Goal: Task Accomplishment & Management: Complete application form

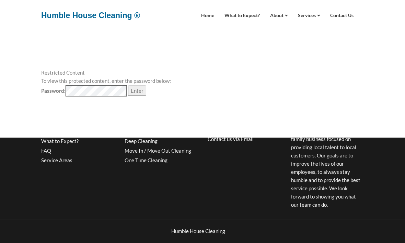
click at [140, 91] on input "Enter" at bounding box center [137, 91] width 18 height 10
type input "Loading..."
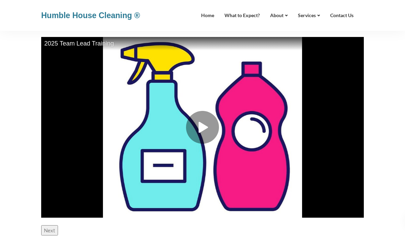
scroll to position [112, 0]
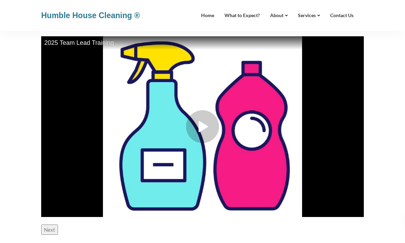
click at [47, 227] on input "Next" at bounding box center [49, 230] width 17 height 10
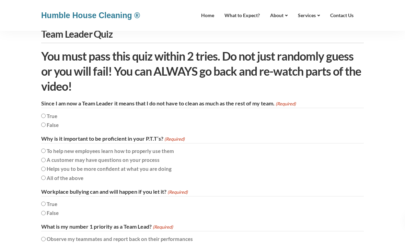
scroll to position [69, 0]
click at [59, 125] on label "False" at bounding box center [53, 125] width 12 height 8
click at [46, 125] on input "False" at bounding box center [43, 125] width 4 height 4
radio input "true"
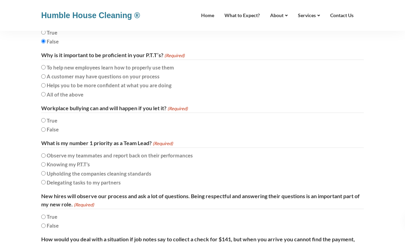
scroll to position [151, 0]
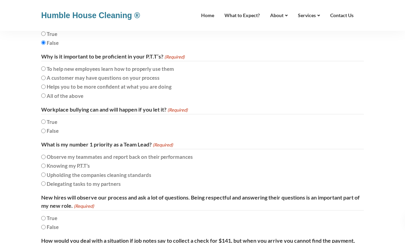
click at [134, 171] on label "Upholding the companies cleaning standards" at bounding box center [99, 175] width 105 height 8
click at [46, 173] on input "Upholding the companies cleaning standards" at bounding box center [43, 175] width 4 height 4
radio input "true"
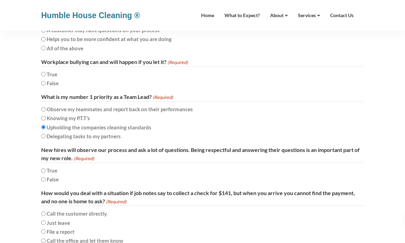
scroll to position [199, 0]
click at [50, 167] on label "True" at bounding box center [52, 171] width 11 height 8
click at [46, 169] on input "True" at bounding box center [43, 171] width 4 height 4
radio input "true"
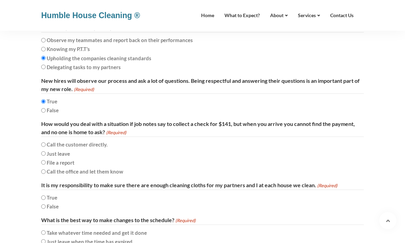
scroll to position [268, 0]
click at [57, 168] on label "Call the office and let them know" at bounding box center [85, 172] width 76 height 8
click at [46, 170] on input "Call the office and let them know" at bounding box center [43, 172] width 4 height 4
radio input "true"
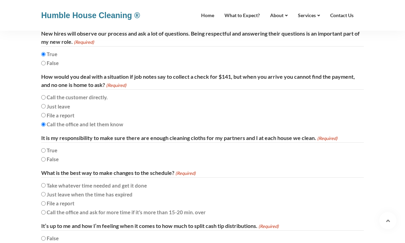
scroll to position [315, 0]
click at [51, 155] on label "False" at bounding box center [53, 159] width 12 height 8
click at [46, 157] on input "False" at bounding box center [43, 159] width 4 height 4
radio input "true"
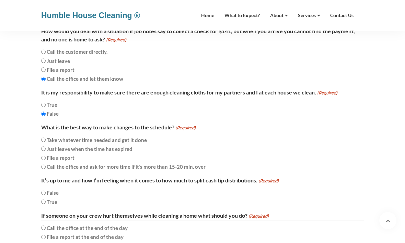
scroll to position [364, 0]
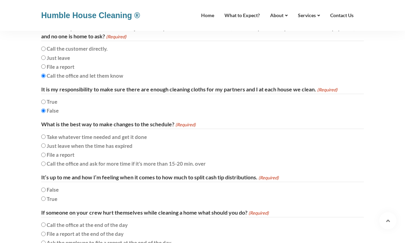
click at [76, 160] on label "Call the office and ask for more time if it’s more than 15-20 min. over" at bounding box center [126, 164] width 159 height 8
click at [46, 162] on input "Call the office and ask for more time if it’s more than 15-20 min. over" at bounding box center [43, 164] width 4 height 4
radio input "true"
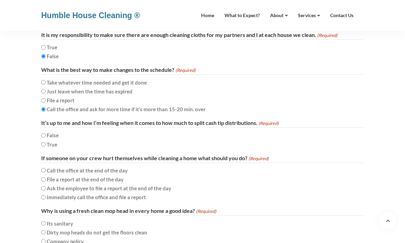
scroll to position [420, 0]
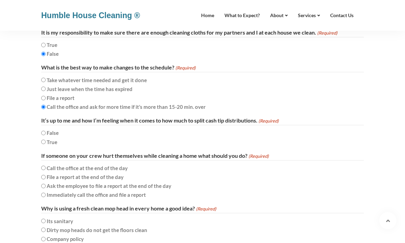
click at [55, 129] on label "False" at bounding box center [53, 133] width 12 height 8
click at [46, 131] on input "False" at bounding box center [43, 133] width 4 height 4
radio input "true"
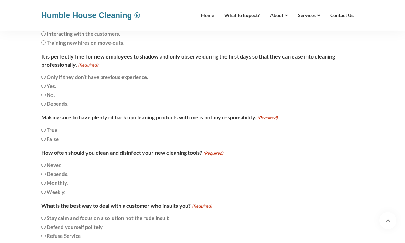
scroll to position [1600, 0]
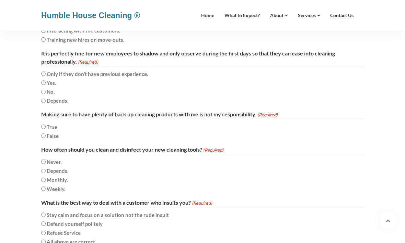
click at [51, 185] on label "Weekly." at bounding box center [56, 189] width 19 height 8
click at [46, 187] on input "Weekly." at bounding box center [43, 189] width 4 height 4
radio input "true"
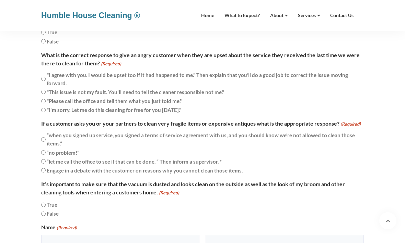
scroll to position [2431, 0]
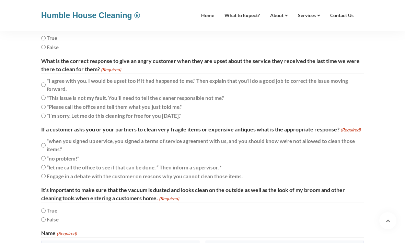
click at [55, 207] on label "True" at bounding box center [52, 211] width 11 height 8
click at [46, 209] on input "True" at bounding box center [43, 211] width 4 height 4
radio input "true"
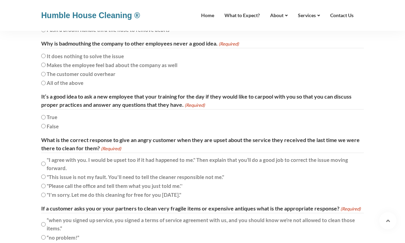
scroll to position [2350, 0]
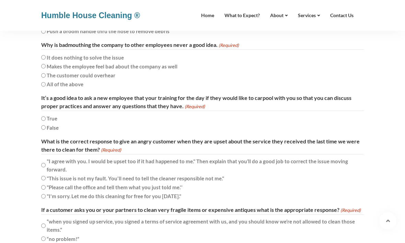
click at [173, 157] on label ""I agree with you. I would be upset too if it had happened to me." Then explain…" at bounding box center [202, 165] width 311 height 16
click at [46, 163] on input ""I agree with you. I would be upset too if it had happened to me." Then explain…" at bounding box center [43, 165] width 4 height 4
radio input "true"
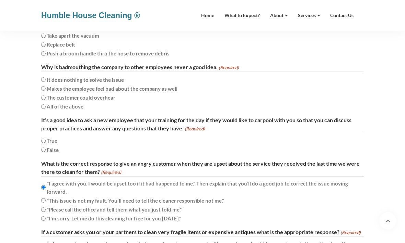
scroll to position [2294, 0]
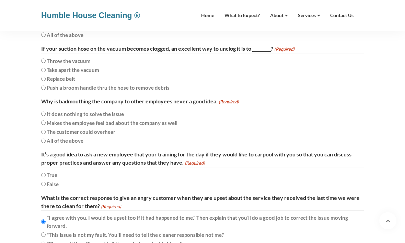
click at [49, 171] on label "True" at bounding box center [52, 175] width 11 height 8
click at [46, 173] on input "True" at bounding box center [43, 175] width 4 height 4
radio input "true"
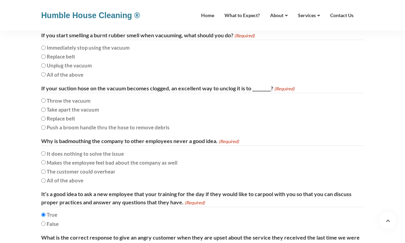
scroll to position [2252, 0]
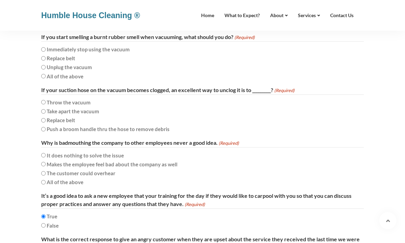
click at [67, 179] on label "All of the above" at bounding box center [65, 183] width 37 height 8
click at [46, 181] on input "All of the above" at bounding box center [43, 183] width 4 height 4
radio input "true"
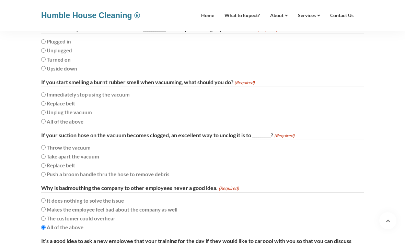
scroll to position [2202, 0]
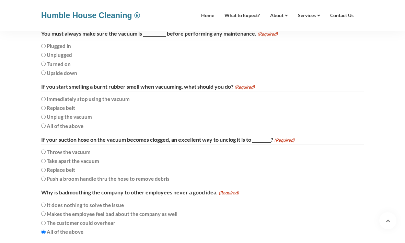
click at [74, 175] on label "Push a broom handle thru the hose to remove debris" at bounding box center [108, 179] width 123 height 8
click at [46, 177] on input "Push a broom handle thru the hose to remove debris" at bounding box center [43, 179] width 4 height 4
radio input "true"
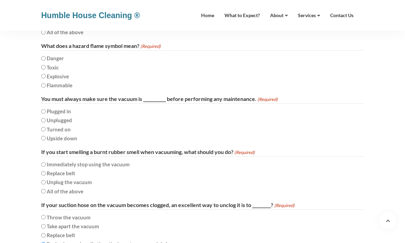
scroll to position [2137, 0]
click at [76, 188] on label "All of the above" at bounding box center [65, 192] width 37 height 8
click at [46, 190] on input "All of the above" at bounding box center [43, 192] width 4 height 4
radio input "true"
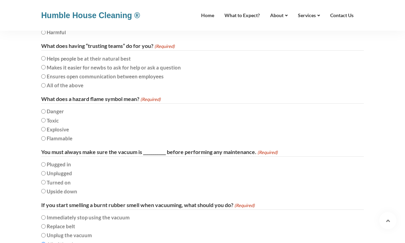
scroll to position [2076, 0]
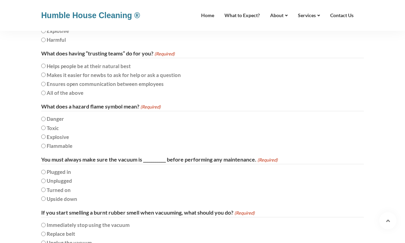
click at [64, 177] on label "Unplugged" at bounding box center [59, 181] width 25 height 8
click at [46, 179] on input "Unplugged" at bounding box center [43, 181] width 4 height 4
radio input "true"
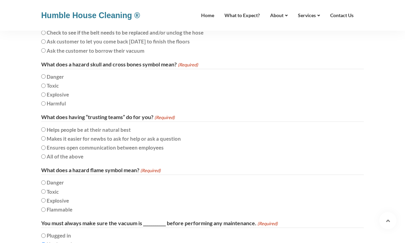
scroll to position [2010, 0]
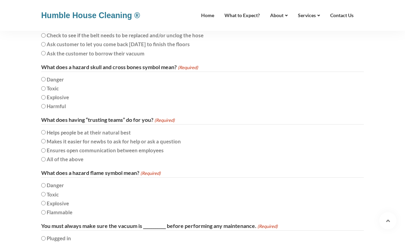
click at [68, 208] on label "Flammable" at bounding box center [60, 212] width 26 height 8
click at [46, 211] on input "Flammable" at bounding box center [43, 213] width 4 height 4
radio input "true"
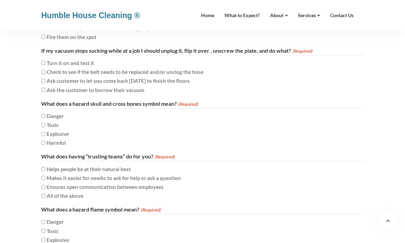
scroll to position [1972, 0]
click at [77, 193] on label "All of the above" at bounding box center [65, 197] width 37 height 8
click at [46, 195] on input "All of the above" at bounding box center [43, 197] width 4 height 4
radio input "true"
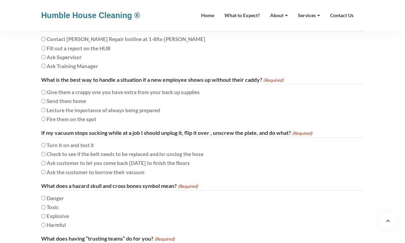
scroll to position [1890, 0]
click at [48, 204] on label "Toxic" at bounding box center [53, 208] width 12 height 8
click at [46, 206] on input "Toxic" at bounding box center [43, 208] width 4 height 4
radio input "true"
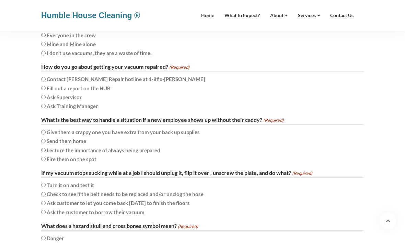
scroll to position [1850, 0]
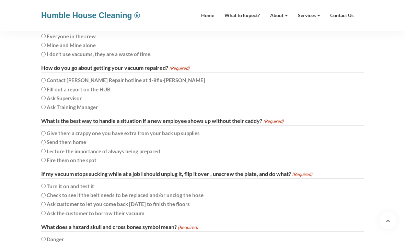
click at [76, 191] on label "Check to see if the belt needs to be replaced and/or unclog the hose" at bounding box center [125, 195] width 157 height 8
click at [46, 193] on input "Check to see if the belt needs to be replaced and/or unclog the hose" at bounding box center [43, 195] width 4 height 4
radio input "true"
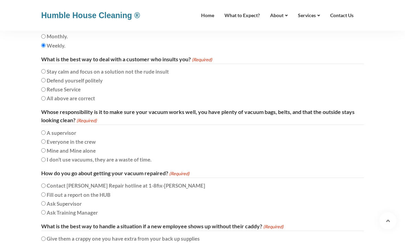
scroll to position [1744, 0]
click at [98, 191] on label "Fill out a report on the HUB" at bounding box center [79, 195] width 64 height 8
click at [46, 193] on input "Fill out a report on the HUB" at bounding box center [43, 195] width 4 height 4
radio input "true"
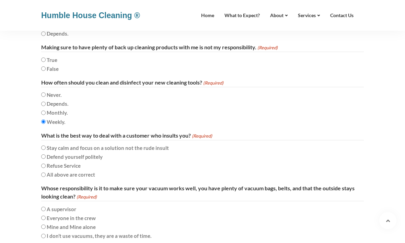
scroll to position [1668, 0]
click at [74, 223] on label "Mine and Mine alone" at bounding box center [71, 227] width 49 height 8
click at [46, 225] on input "Mine and Mine alone" at bounding box center [43, 227] width 4 height 4
radio input "true"
click at [74, 223] on label "Mine and Mine alone" at bounding box center [71, 227] width 49 height 8
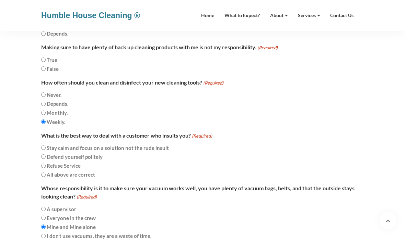
click at [46, 225] on input "Mine and Mine alone" at bounding box center [43, 227] width 4 height 4
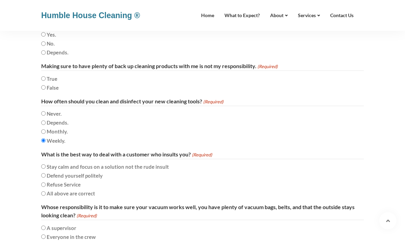
scroll to position [1648, 0]
click at [104, 163] on label "Stay calm and focus on a solution not the rude insult" at bounding box center [108, 167] width 122 height 8
click at [46, 165] on input "Stay calm and focus on a solution not the rude insult" at bounding box center [43, 167] width 4 height 4
radio input "true"
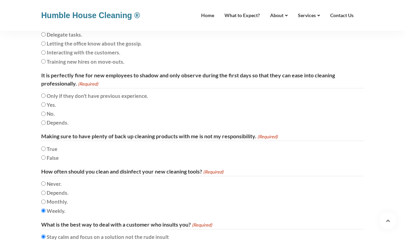
scroll to position [1574, 0]
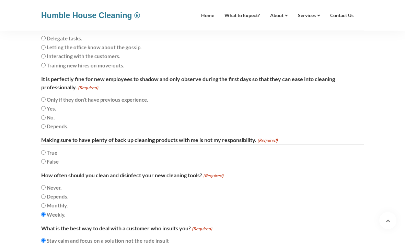
click at [52, 158] on label "False" at bounding box center [53, 162] width 12 height 8
click at [46, 160] on input "False" at bounding box center [43, 162] width 4 height 4
radio input "true"
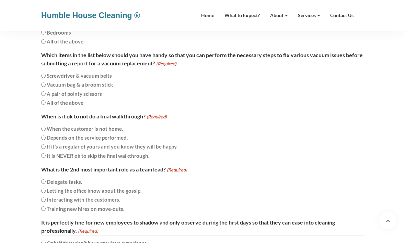
scroll to position [1431, 0]
click at [74, 178] on label "Delegate tasks." at bounding box center [64, 182] width 35 height 8
click at [46, 180] on input "Delegate tasks." at bounding box center [43, 182] width 4 height 4
radio input "true"
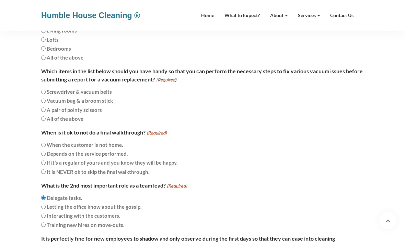
scroll to position [1413, 0]
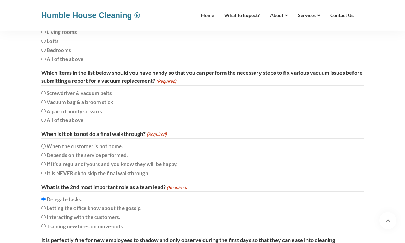
click at [77, 170] on label "It is NEVER ok to skip the final walkthrough." at bounding box center [98, 174] width 103 height 8
click at [46, 171] on input "It is NEVER ok to skip the final walkthrough." at bounding box center [43, 173] width 4 height 4
radio input "true"
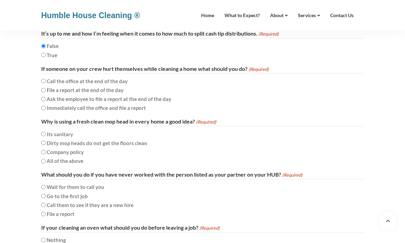
scroll to position [508, 0]
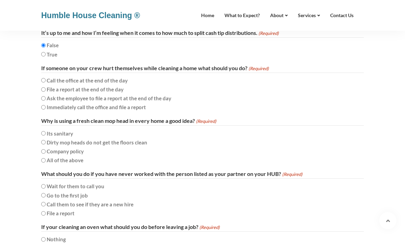
click at [87, 104] on label "Immediately call the office and file a report" at bounding box center [96, 108] width 99 height 8
click at [46, 106] on input "Immediately call the office and file a report" at bounding box center [43, 108] width 4 height 4
radio input "true"
click at [67, 157] on label "All of the above" at bounding box center [65, 161] width 37 height 8
click at [46, 159] on input "All of the above" at bounding box center [43, 161] width 4 height 4
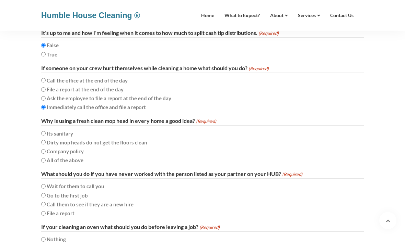
radio input "true"
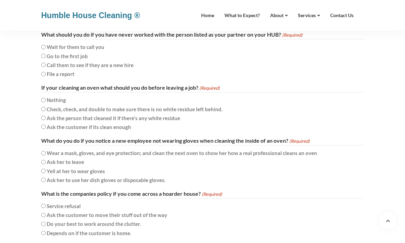
scroll to position [648, 0]
click at [106, 105] on label "Check, check, and double to make sure there is no white residue left behind." at bounding box center [135, 109] width 176 height 8
click at [46, 107] on input "Check, check, and double to make sure there is no white residue left behind." at bounding box center [43, 109] width 4 height 4
radio input "true"
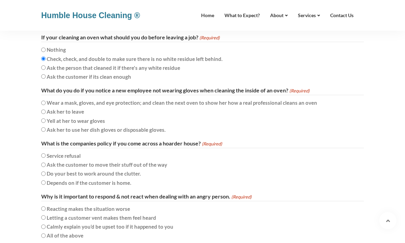
scroll to position [703, 0]
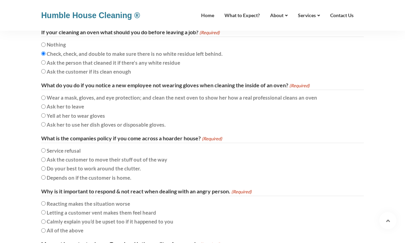
click at [117, 121] on label "Ask her to use her dish gloves or disposable gloves." at bounding box center [106, 125] width 119 height 8
click at [46, 123] on input "Ask her to use her dish gloves or disposable gloves." at bounding box center [43, 125] width 4 height 4
radio input "true"
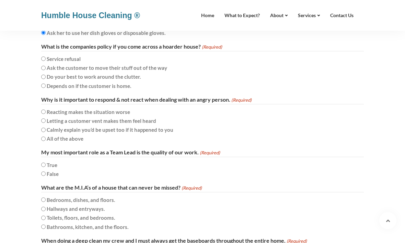
scroll to position [796, 0]
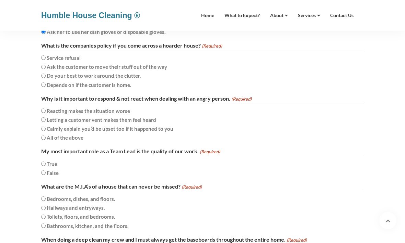
click at [83, 134] on label "All of the above" at bounding box center [65, 138] width 37 height 8
click at [46, 136] on input "All of the above" at bounding box center [43, 138] width 4 height 4
radio input "true"
click at [54, 160] on label "True" at bounding box center [52, 164] width 11 height 8
click at [46, 162] on input "True" at bounding box center [43, 164] width 4 height 4
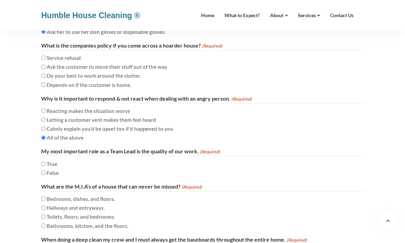
radio input "true"
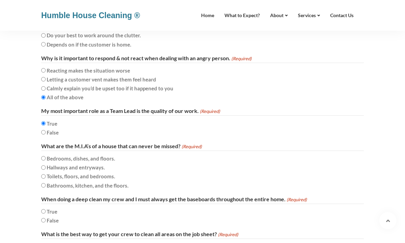
scroll to position [844, 0]
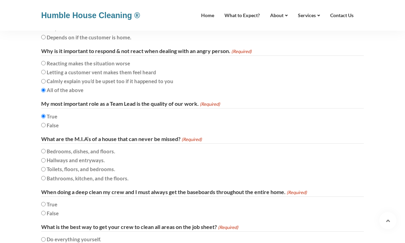
click at [67, 148] on label "Bedrooms, dishes, and floors." at bounding box center [81, 152] width 68 height 8
click at [46, 149] on input "Bedrooms, dishes, and floors." at bounding box center [43, 151] width 4 height 4
radio input "true"
click at [74, 175] on label "Bathrooms, kitchen, and the floors." at bounding box center [88, 179] width 82 height 8
click at [46, 177] on input "Bathrooms, kitchen, and the floors." at bounding box center [43, 179] width 4 height 4
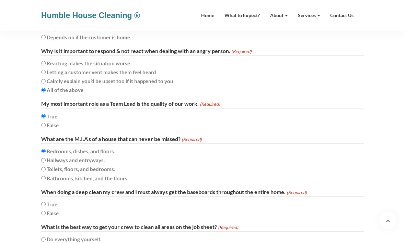
radio input "true"
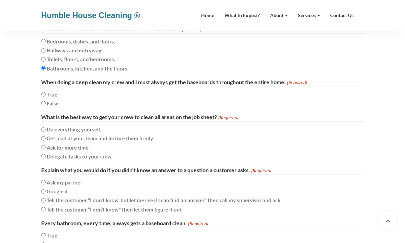
scroll to position [954, 0]
click at [54, 90] on label "True" at bounding box center [52, 94] width 11 height 8
click at [46, 92] on input "True" at bounding box center [43, 94] width 4 height 4
radio input "true"
click at [82, 152] on label "Delegate tasks to your crew." at bounding box center [79, 156] width 65 height 8
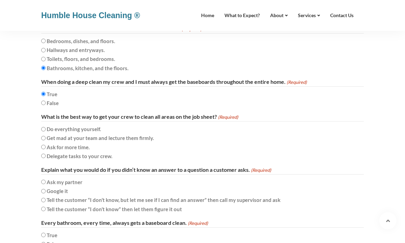
click at [46, 154] on input "Delegate tasks to your crew." at bounding box center [43, 156] width 4 height 4
radio input "true"
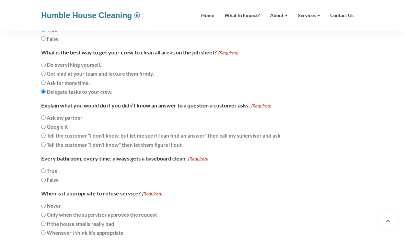
scroll to position [1019, 0]
click at [90, 132] on label "Tell the customer “I don’t know, but let me see if I can find an answer” then c…" at bounding box center [163, 136] width 233 height 8
click at [46, 134] on input "Tell the customer “I don’t know, but let me see if I can find an answer” then c…" at bounding box center [43, 136] width 4 height 4
radio input "true"
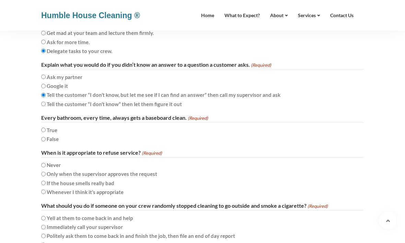
scroll to position [1060, 0]
click at [57, 126] on label "True" at bounding box center [52, 130] width 11 height 8
click at [46, 128] on input "True" at bounding box center [43, 130] width 4 height 4
radio input "true"
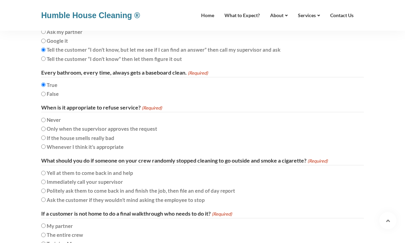
scroll to position [1106, 0]
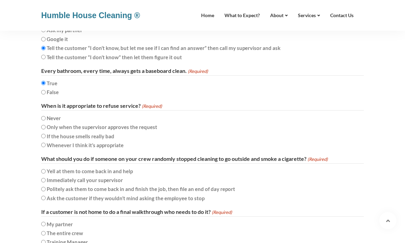
click at [60, 123] on label "Only when the supervisor approves the request" at bounding box center [102, 127] width 110 height 8
click at [46, 125] on input "Only when the supervisor approves the request" at bounding box center [43, 127] width 4 height 4
radio input "true"
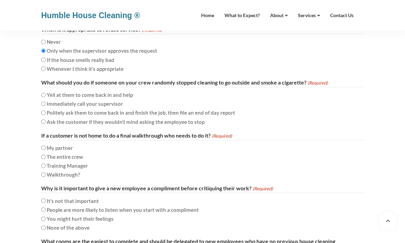
scroll to position [1184, 0]
click at [71, 144] on label "My partner" at bounding box center [60, 148] width 26 height 8
click at [46, 145] on input "My partner" at bounding box center [43, 147] width 4 height 4
radio input "true"
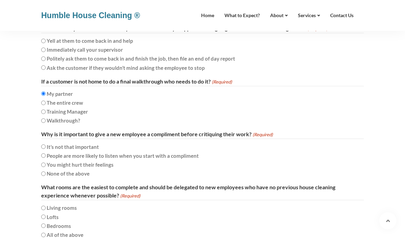
scroll to position [1240, 0]
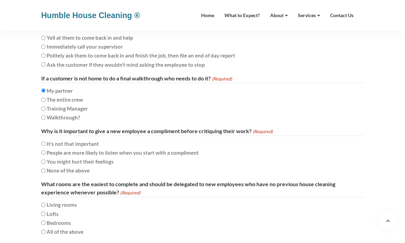
click at [65, 96] on label "The entire crew" at bounding box center [65, 100] width 36 height 8
click at [46, 98] on input "The entire crew" at bounding box center [43, 100] width 4 height 4
radio input "true"
click at [95, 158] on label "You might hurt their feelings" at bounding box center [80, 162] width 67 height 8
click at [46, 160] on input "You might hurt their feelings" at bounding box center [43, 162] width 4 height 4
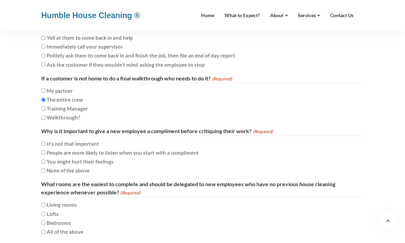
radio input "true"
click at [94, 149] on label "People are more likely to listen when you start with a compliment" at bounding box center [123, 153] width 152 height 8
click at [46, 151] on input "People are more likely to listen when you start with a compliment" at bounding box center [43, 153] width 4 height 4
radio input "true"
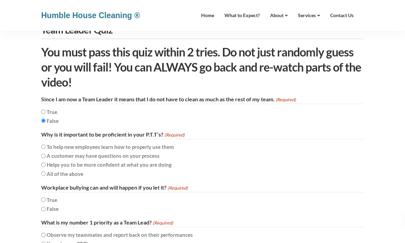
scroll to position [0, 0]
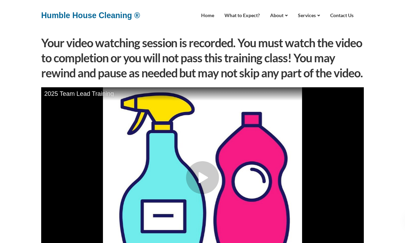
scroll to position [84, 0]
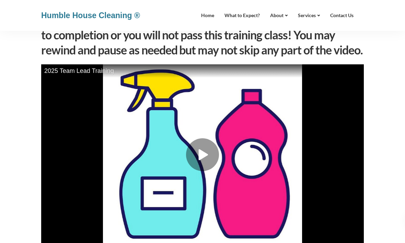
click at [196, 164] on div at bounding box center [202, 155] width 33 height 33
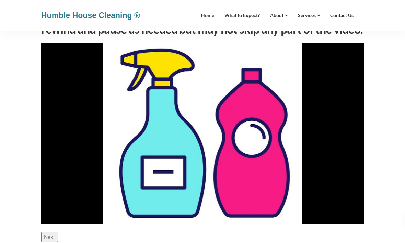
scroll to position [113, 0]
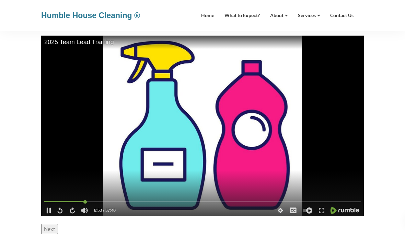
click at [269, 66] on video at bounding box center [202, 126] width 322 height 181
click at [203, 173] on video at bounding box center [202, 126] width 322 height 181
click at [228, 161] on video at bounding box center [202, 126] width 322 height 181
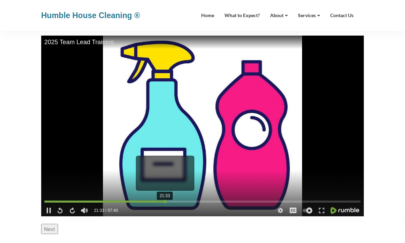
click at [165, 203] on div at bounding box center [202, 202] width 316 height 2
click at [164, 203] on div at bounding box center [164, 201] width 3 height 3
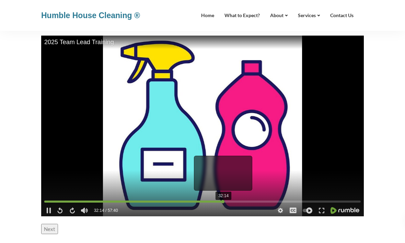
click at [223, 200] on div "32:14" at bounding box center [202, 203] width 316 height 6
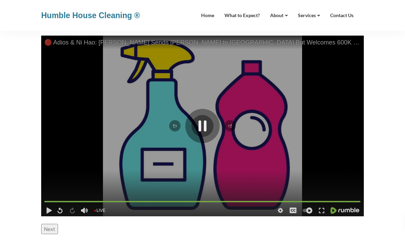
click at [200, 124] on icon at bounding box center [202, 126] width 5 height 8
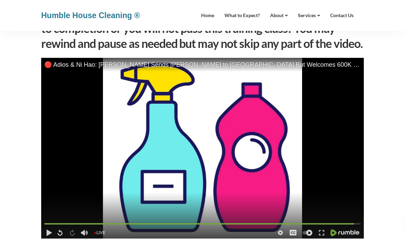
scroll to position [90, 0]
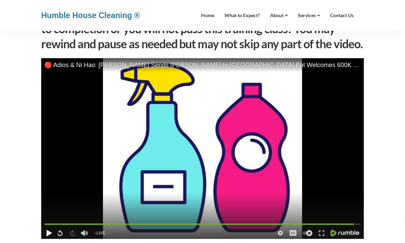
click at [50, 234] on icon at bounding box center [49, 233] width 4 height 5
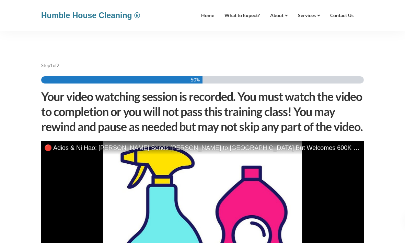
scroll to position [0, 0]
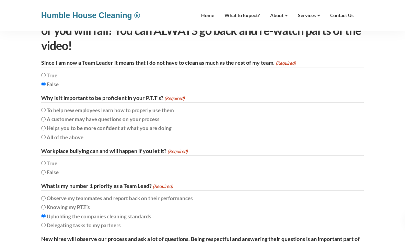
scroll to position [112, 0]
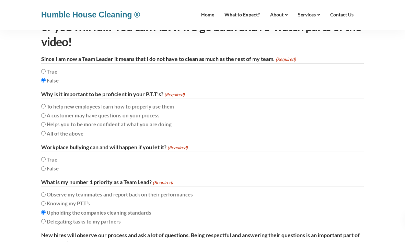
click at [77, 130] on label "All of the above" at bounding box center [65, 134] width 37 height 8
click at [46, 132] on input "All of the above" at bounding box center [43, 134] width 4 height 4
radio input "true"
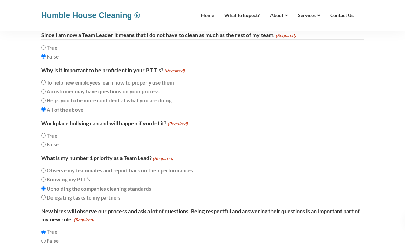
scroll to position [146, 0]
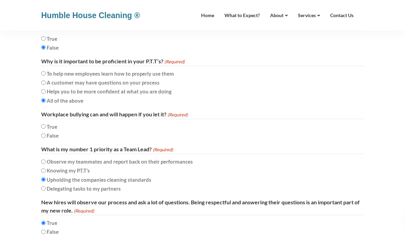
click at [52, 125] on label "True" at bounding box center [52, 127] width 11 height 8
click at [46, 125] on input "True" at bounding box center [43, 127] width 4 height 4
radio input "true"
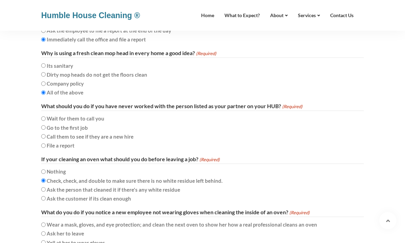
scroll to position [577, 0]
click at [121, 122] on div "Go to the first job" at bounding box center [202, 126] width 322 height 9
click at [120, 132] on label "Call them to see if they are a new hire" at bounding box center [90, 136] width 87 height 8
click at [46, 134] on input "Call them to see if they are a new hire" at bounding box center [43, 136] width 4 height 4
radio input "true"
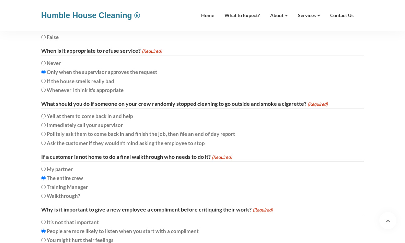
scroll to position [1171, 0]
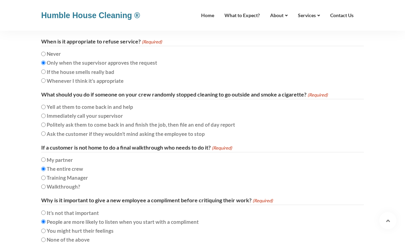
click at [168, 121] on label "Politely ask them to come back in and finish the job, then file an end of day r…" at bounding box center [141, 125] width 188 height 8
click at [46, 123] on input "Politely ask them to come back in and finish the job, then file an end of day r…" at bounding box center [43, 125] width 4 height 4
radio input "true"
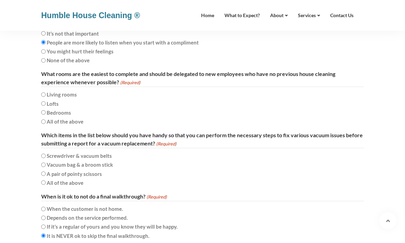
scroll to position [1351, 0]
click at [87, 152] on label "Screwdriver & vacuum belts" at bounding box center [79, 156] width 65 height 8
click at [46, 154] on input "Screwdriver & vacuum belts" at bounding box center [43, 156] width 4 height 4
radio input "true"
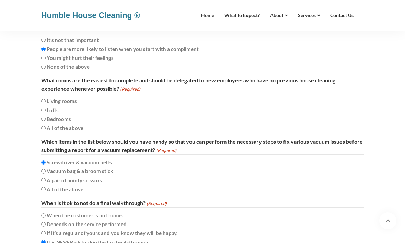
scroll to position [1345, 0]
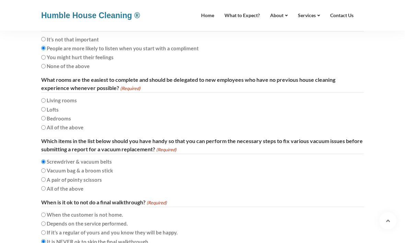
click at [62, 115] on label "Bedrooms" at bounding box center [59, 119] width 24 height 8
click at [46, 116] on input "Bedrooms" at bounding box center [43, 118] width 4 height 4
radio input "true"
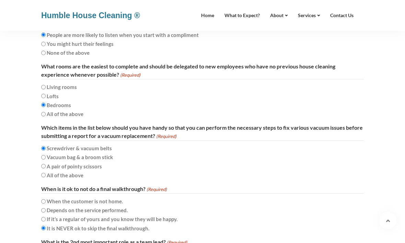
scroll to position [1358, 0]
click at [68, 110] on label "All of the above" at bounding box center [65, 114] width 37 height 8
click at [46, 112] on input "All of the above" at bounding box center [43, 114] width 4 height 4
radio input "true"
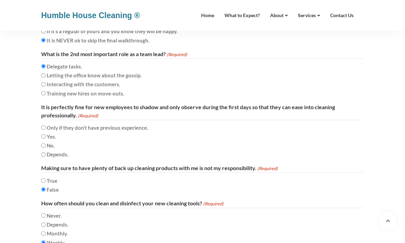
scroll to position [1547, 0]
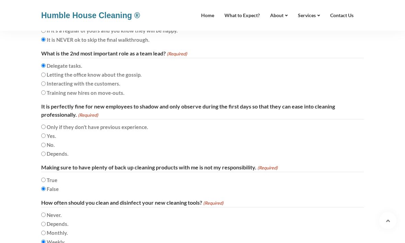
click at [50, 141] on label "No." at bounding box center [51, 145] width 8 height 8
click at [46, 143] on input "No." at bounding box center [43, 145] width 4 height 4
radio input "true"
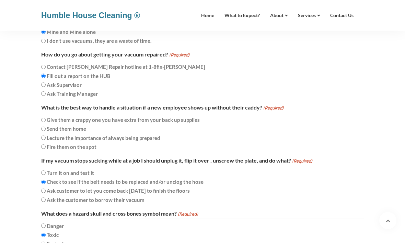
scroll to position [1869, 0]
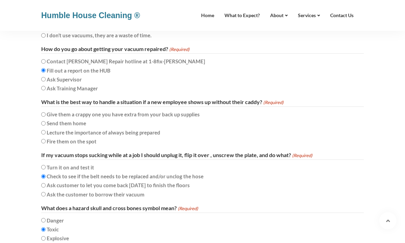
click at [114, 129] on label "Lecture the importance of always being prepared" at bounding box center [103, 133] width 113 height 8
click at [46, 130] on input "Lecture the importance of always being prepared" at bounding box center [43, 132] width 4 height 4
radio input "true"
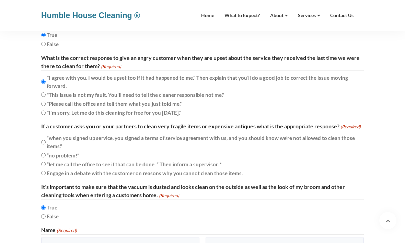
scroll to position [2440, 0]
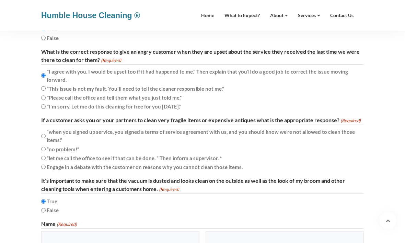
click at [199, 128] on label "“when you signed up service, you signed a terms of service agreement with us, a…" at bounding box center [202, 136] width 311 height 16
click at [46, 134] on input "“when you signed up service, you signed a terms of service agreement with us, a…" at bounding box center [43, 136] width 4 height 4
radio input "true"
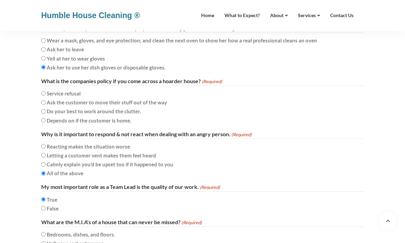
scroll to position [759, 0]
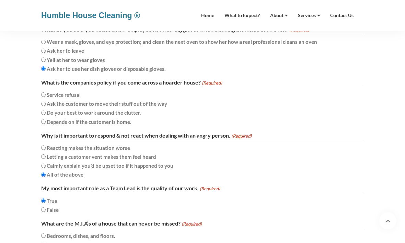
click at [46, 93] on input "Service refusal" at bounding box center [43, 95] width 4 height 4
radio input "true"
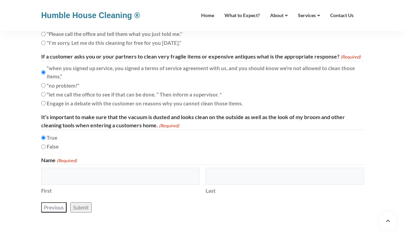
click at [171, 168] on input "First" at bounding box center [120, 176] width 158 height 17
type input "Neishalys"
click at [266, 185] on label "Last" at bounding box center [284, 190] width 158 height 10
click at [266, 168] on input "Last" at bounding box center [284, 176] width 158 height 17
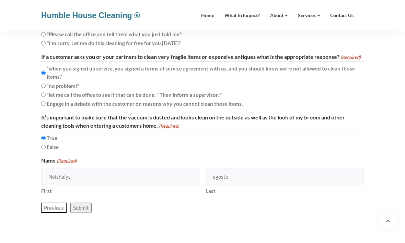
type input "agosto"
click at [83, 203] on input "Submit" at bounding box center [80, 208] width 21 height 10
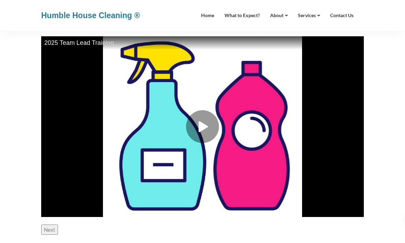
scroll to position [142, 0]
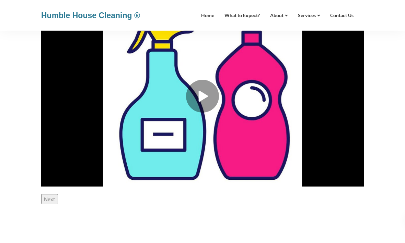
click at [186, 84] on div at bounding box center [202, 96] width 322 height 181
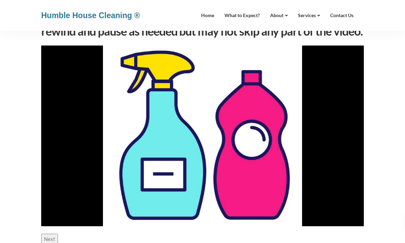
scroll to position [105, 0]
